Goal: Information Seeking & Learning: Find specific fact

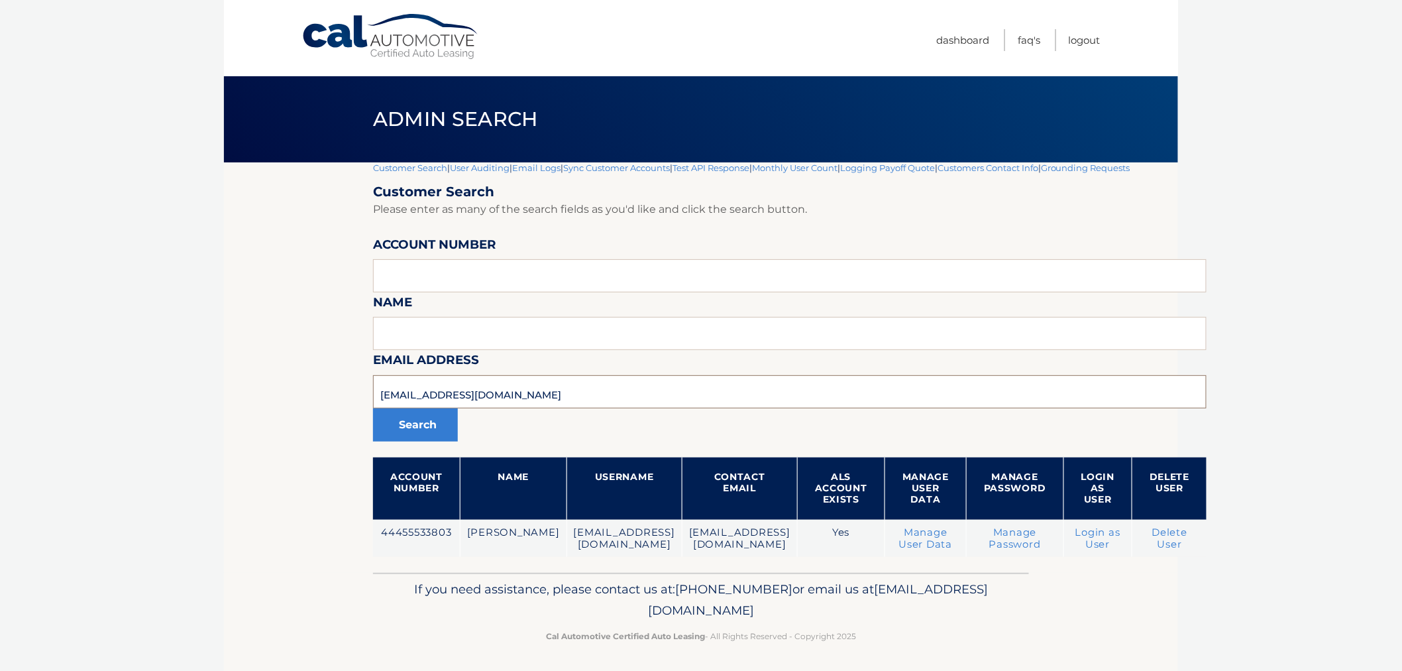
drag, startPoint x: 435, startPoint y: 386, endPoint x: 272, endPoint y: 383, distance: 163.0
click at [272, 383] on section "Customer Search | User Auditing | Email Logs | Sync Customer Accounts | Test AP…" at bounding box center [701, 367] width 954 height 410
drag, startPoint x: 566, startPoint y: 280, endPoint x: 557, endPoint y: 337, distance: 57.8
click at [566, 280] on input "text" at bounding box center [790, 275] width 834 height 33
click at [549, 381] on input "text" at bounding box center [790, 391] width 834 height 33
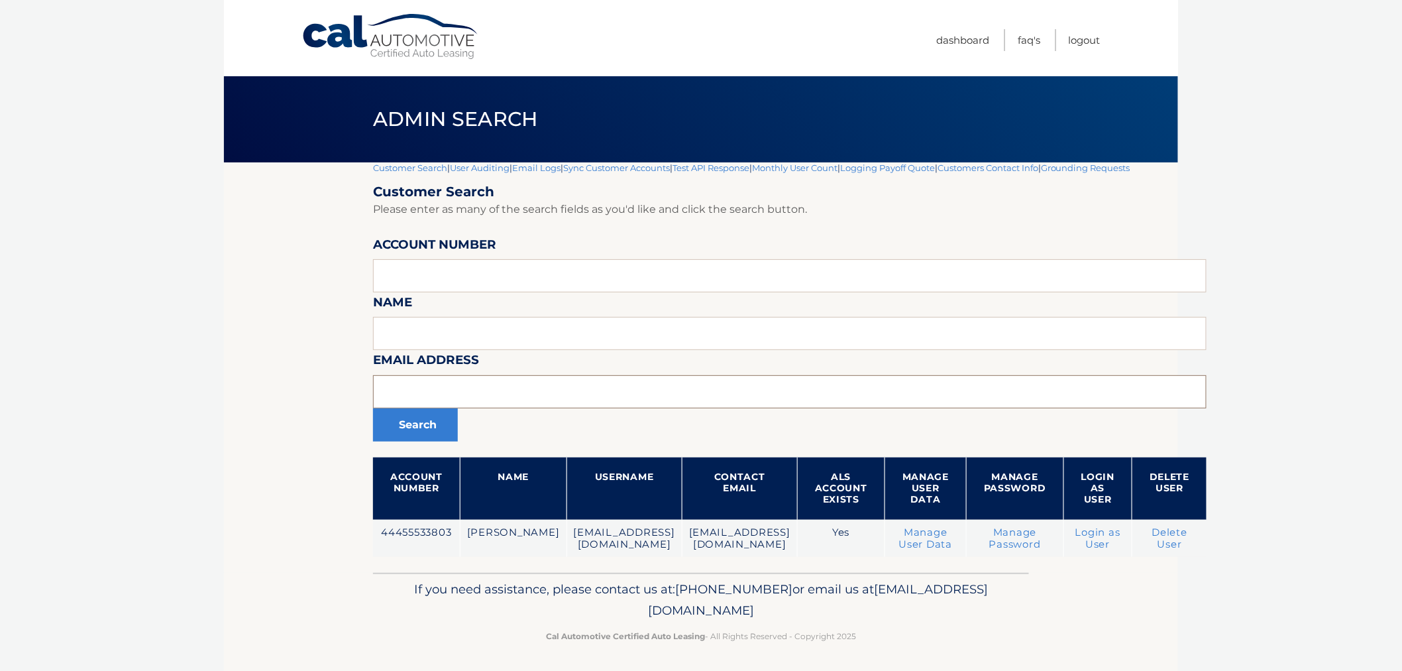
paste input "[EMAIL_ADDRESS][PERSON_NAME][DOMAIN_NAME]"
type input "[EMAIL_ADDRESS][PERSON_NAME][DOMAIN_NAME]"
click at [398, 429] on button "Search" at bounding box center [415, 424] width 85 height 33
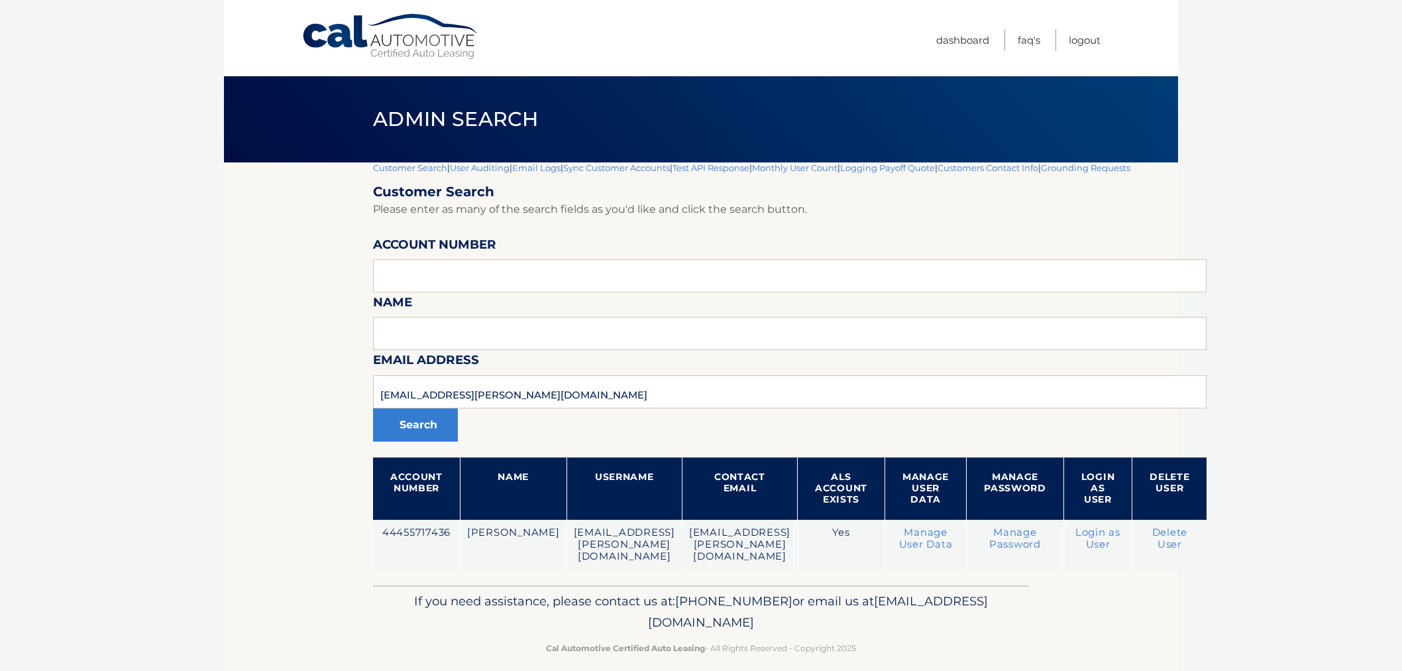
click at [414, 530] on td "44455717436" at bounding box center [416, 544] width 87 height 50
click at [135, 331] on body "Cal Automotive Menu Dashboard FAQ's Logout |" at bounding box center [701, 335] width 1402 height 671
click at [400, 170] on link "Customer Search" at bounding box center [410, 167] width 74 height 11
